Goal: Task Accomplishment & Management: Manage account settings

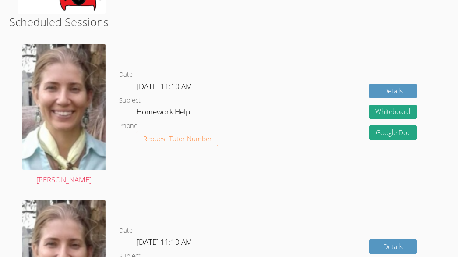
scroll to position [214, 0]
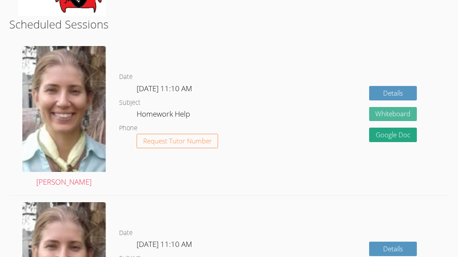
click at [408, 116] on button "Whiteboard" at bounding box center [393, 114] width 48 height 14
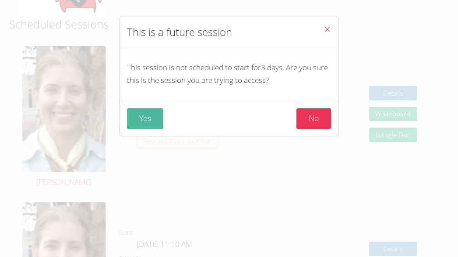
click at [153, 119] on button "Yes" at bounding box center [145, 118] width 36 height 21
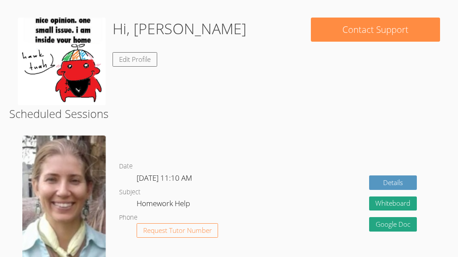
scroll to position [121, 0]
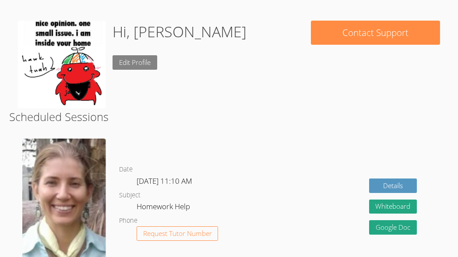
click at [142, 66] on link "Edit Profile" at bounding box center [135, 62] width 45 height 14
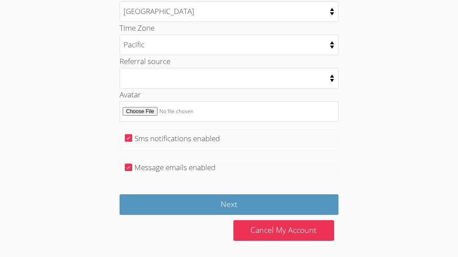
scroll to position [483, 0]
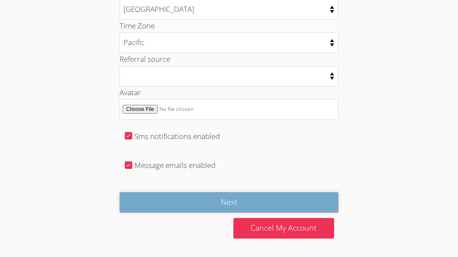
click at [279, 197] on input "Next" at bounding box center [229, 202] width 219 height 21
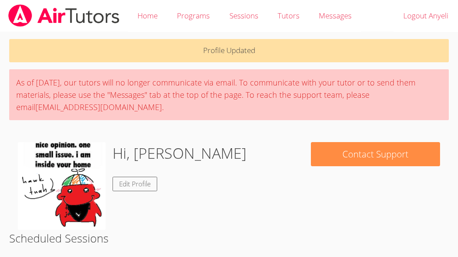
click at [85, 180] on img at bounding box center [62, 186] width 88 height 88
click at [67, 173] on img at bounding box center [62, 186] width 88 height 88
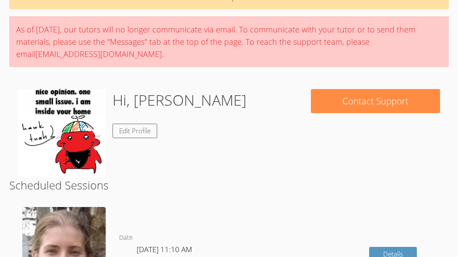
scroll to position [53, 0]
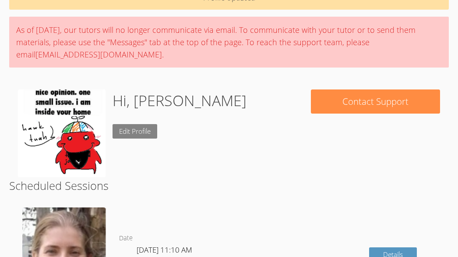
click at [131, 128] on link "Edit Profile" at bounding box center [135, 131] width 45 height 14
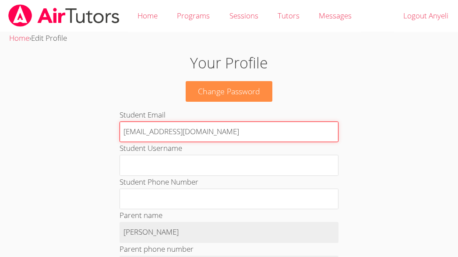
click at [183, 131] on input "[EMAIL_ADDRESS][DOMAIN_NAME]" at bounding box center [229, 131] width 219 height 21
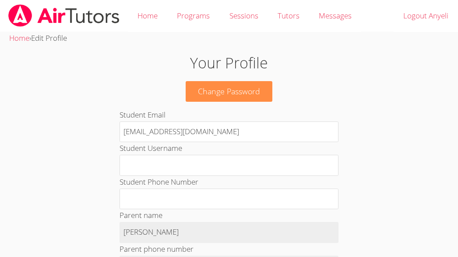
click at [53, 39] on span "Edit Profile" at bounding box center [49, 38] width 36 height 10
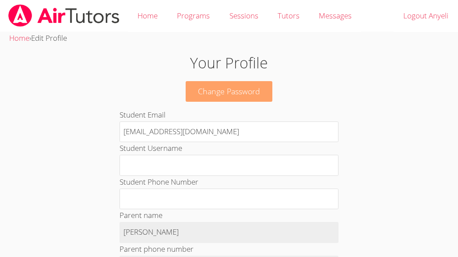
click at [244, 30] on link "Sessions" at bounding box center [243, 16] width 48 height 32
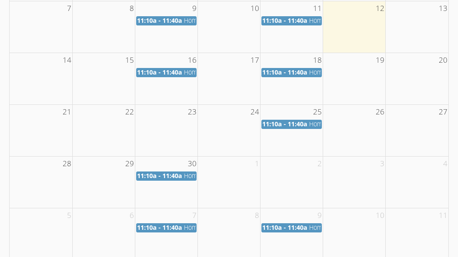
scroll to position [244, 0]
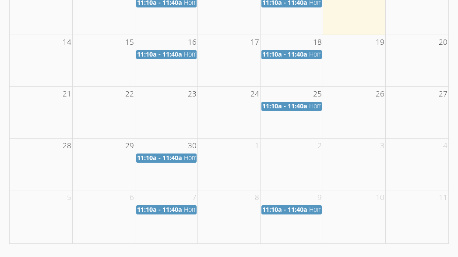
click at [177, 113] on td at bounding box center [166, 112] width 63 height 52
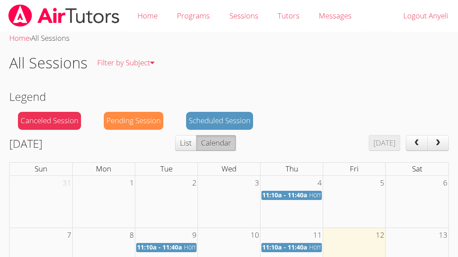
click at [51, 36] on span "All Sessions" at bounding box center [50, 38] width 39 height 10
click at [21, 39] on link "Home" at bounding box center [19, 38] width 20 height 10
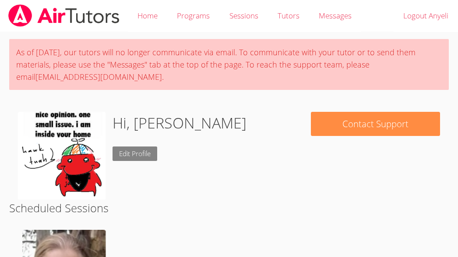
click at [152, 152] on link "Edit Profile" at bounding box center [135, 153] width 45 height 14
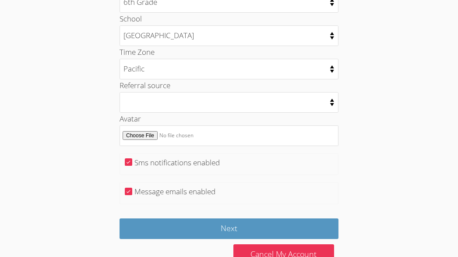
scroll to position [483, 0]
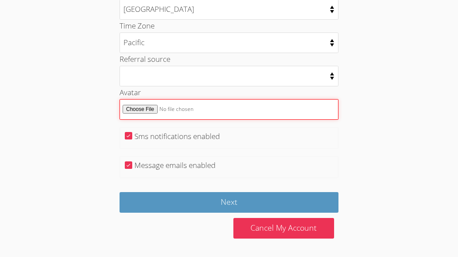
click at [249, 102] on input "Avatar" at bounding box center [229, 109] width 219 height 21
type input "C:\fakepath\download.jpeg"
click at [144, 107] on input "Avatar" at bounding box center [229, 109] width 219 height 21
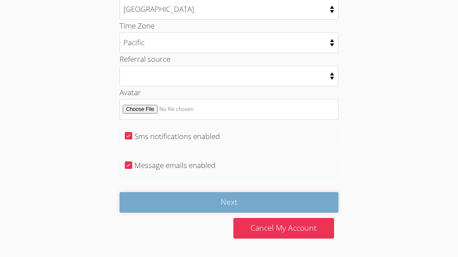
click at [254, 198] on input "Next" at bounding box center [229, 202] width 219 height 21
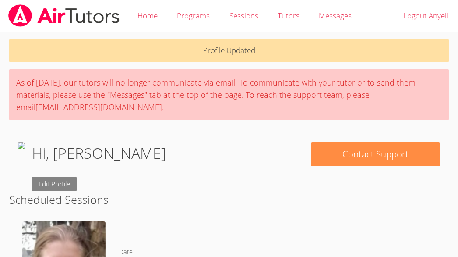
click at [77, 185] on link "Edit Profile" at bounding box center [54, 184] width 45 height 14
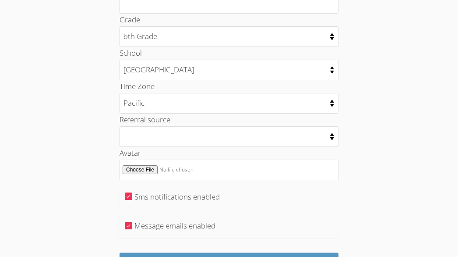
scroll to position [427, 0]
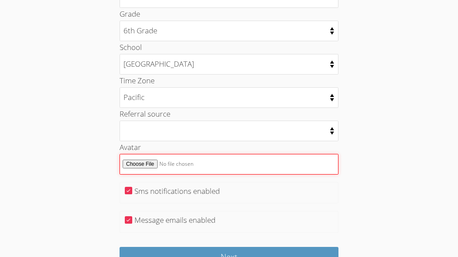
click at [146, 165] on input "Avatar" at bounding box center [229, 164] width 219 height 21
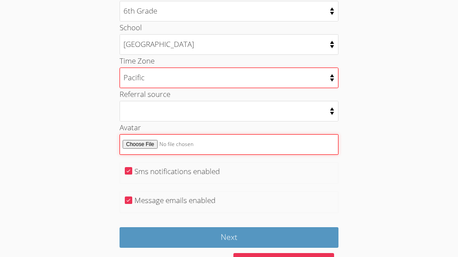
scroll to position [451, 0]
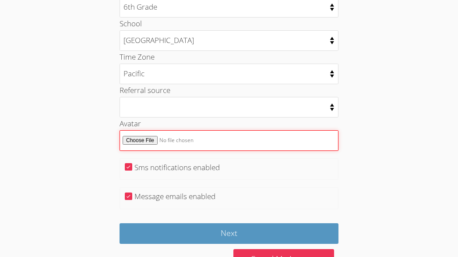
click at [145, 136] on input "Avatar" at bounding box center [229, 140] width 219 height 21
type input "C:\fakepath\static-assets-upload21843671655.webp"
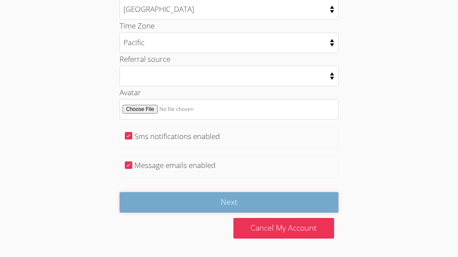
click at [177, 201] on input "Next" at bounding box center [229, 202] width 219 height 21
